Goal: Check status: Check status

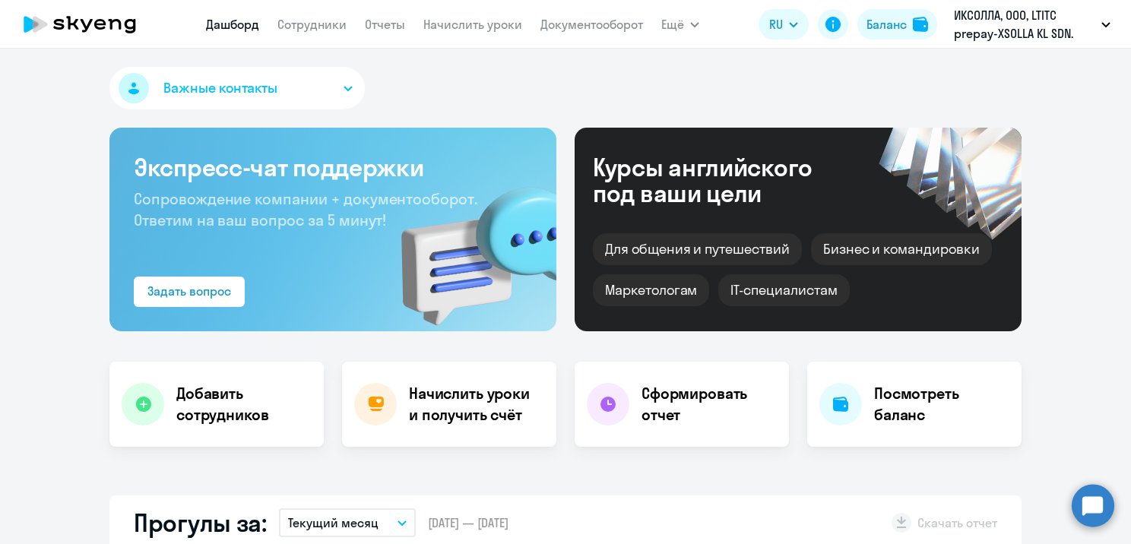
select select "30"
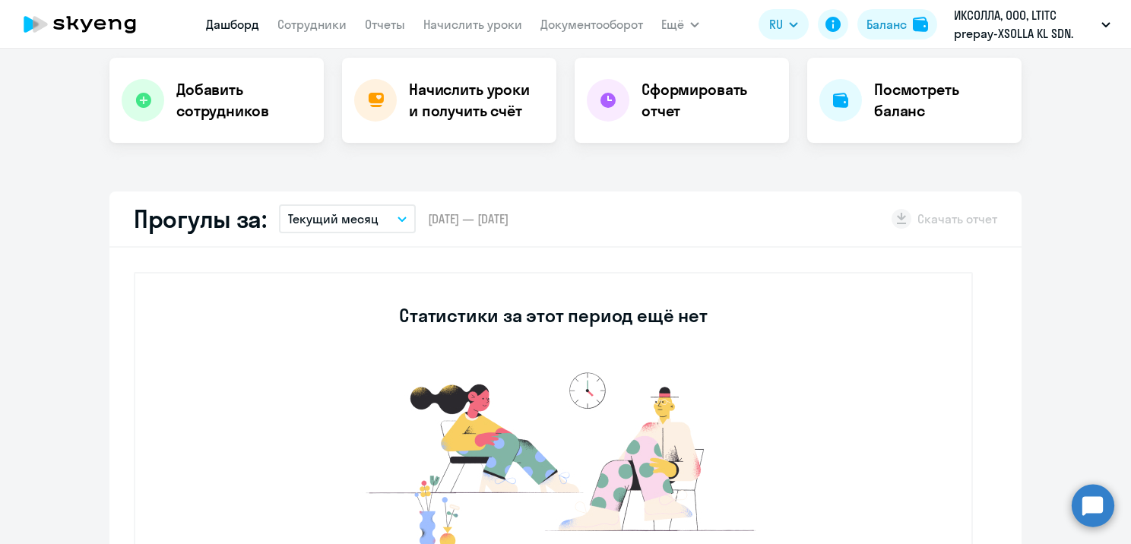
click at [383, 217] on button "Текущий месяц" at bounding box center [347, 218] width 137 height 29
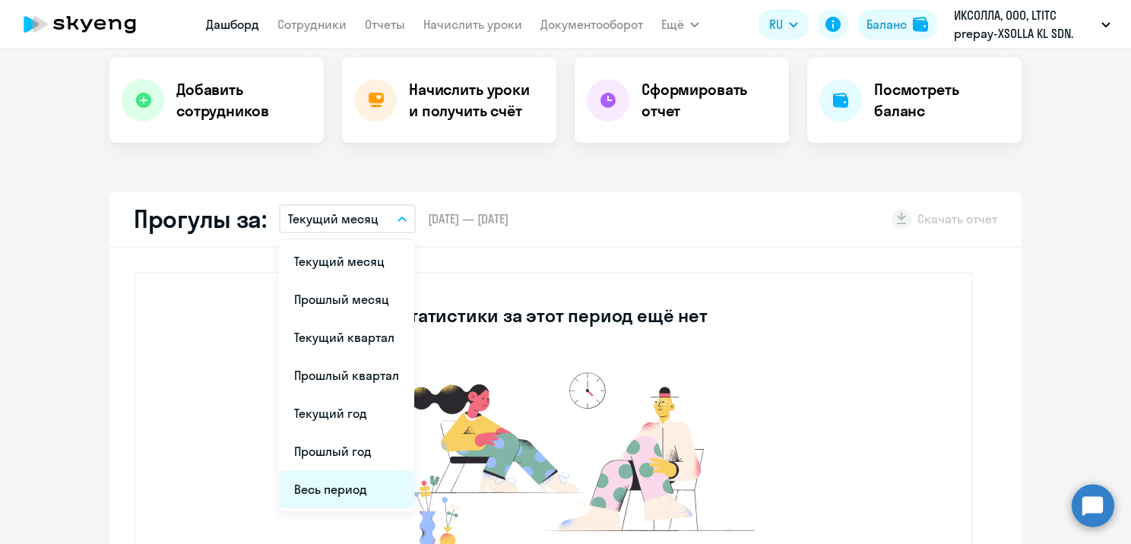
click at [343, 480] on li "Весь период" at bounding box center [346, 489] width 135 height 38
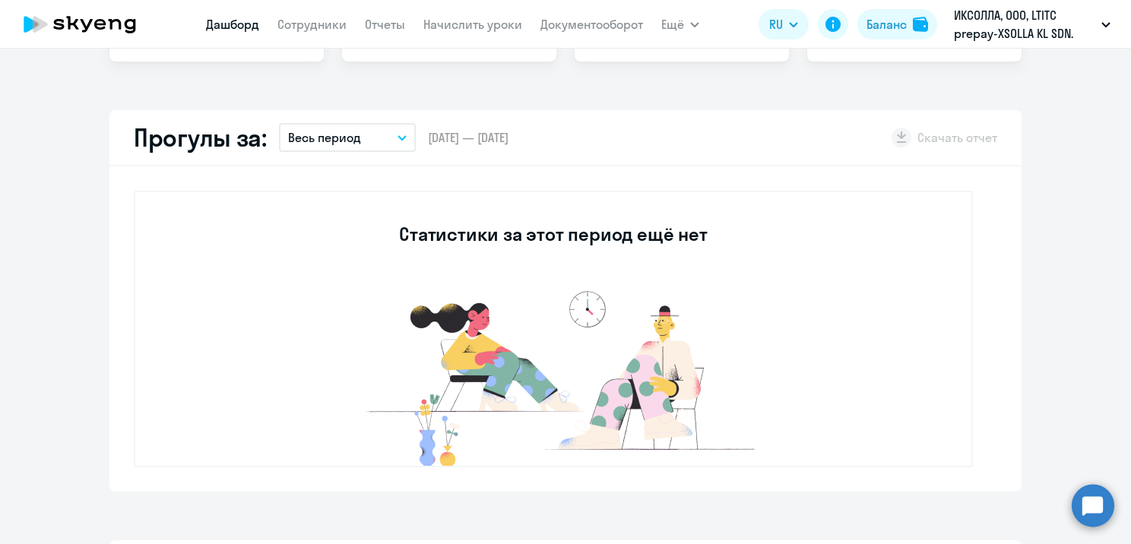
scroll to position [380, 0]
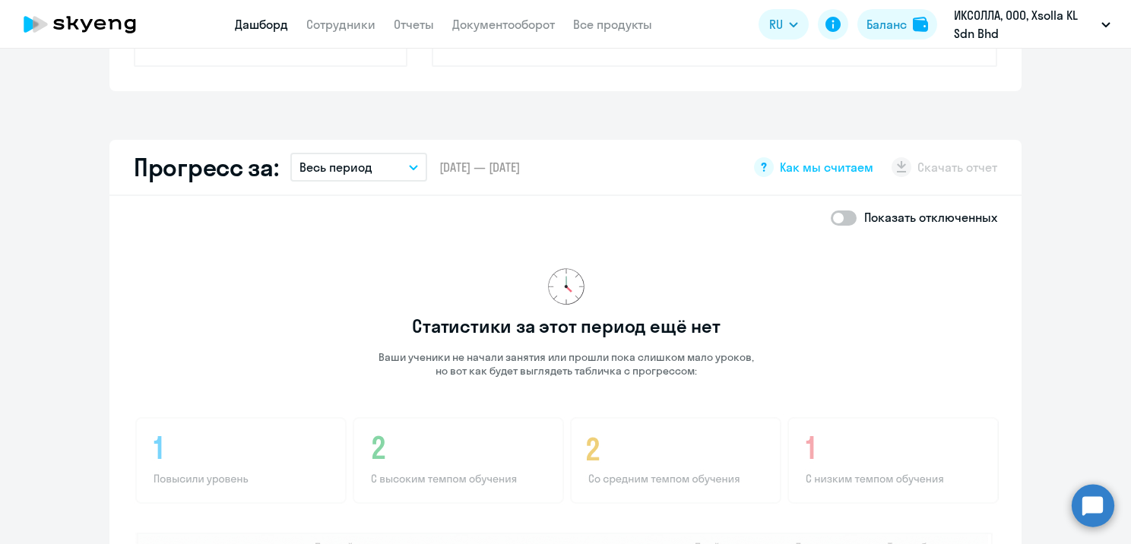
scroll to position [760, 0]
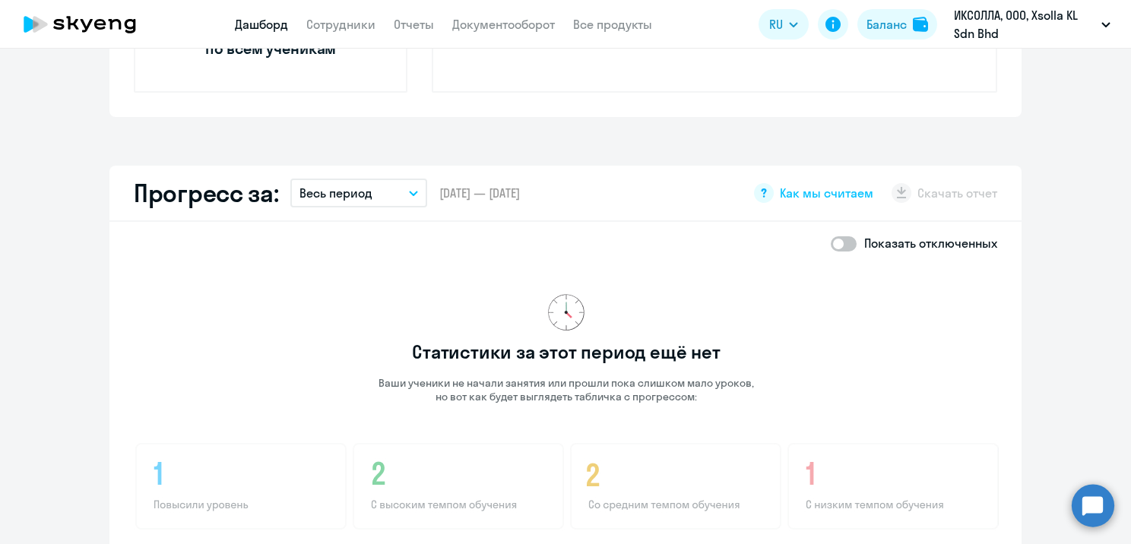
click at [361, 198] on p "Весь период" at bounding box center [335, 193] width 73 height 18
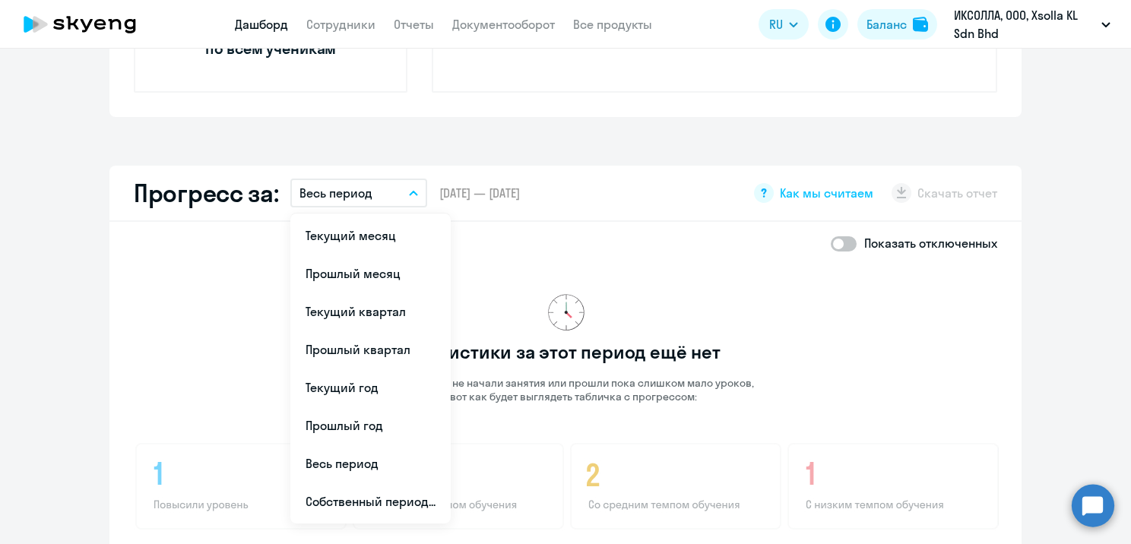
click at [650, 239] on div "Показать отключенных" at bounding box center [565, 243] width 863 height 18
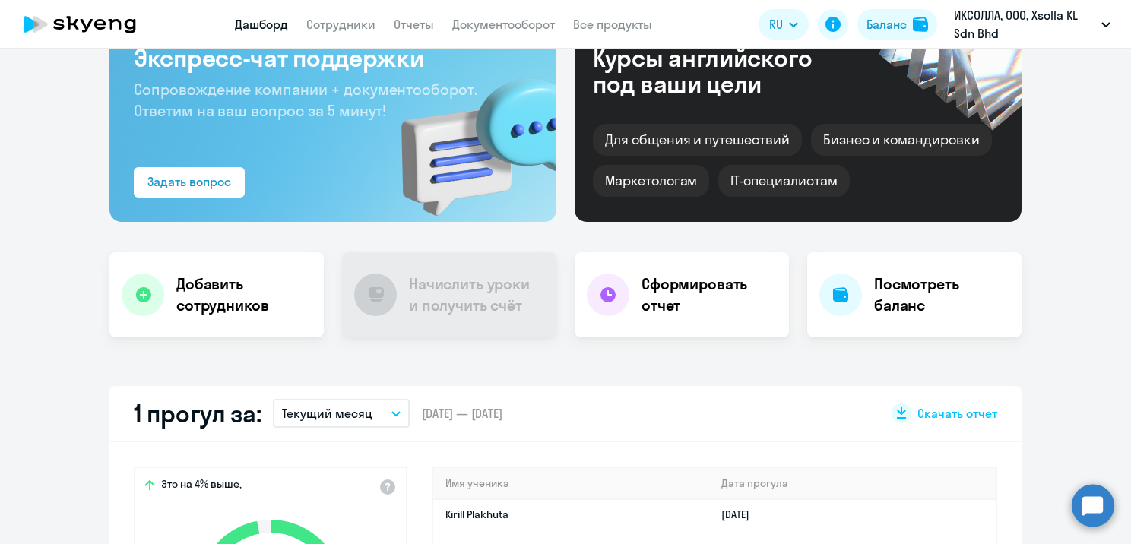
scroll to position [0, 0]
